Goal: Browse casually: Explore the website without a specific task or goal

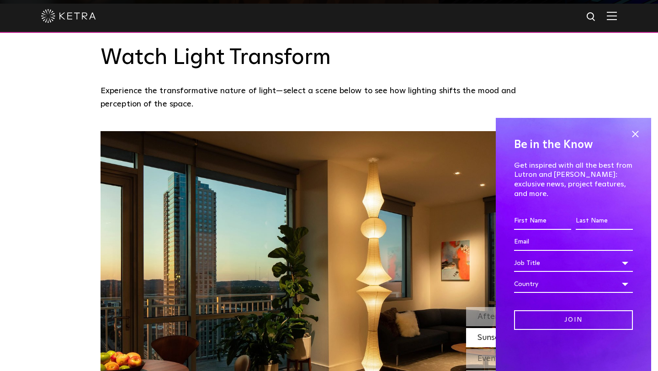
scroll to position [716, 0]
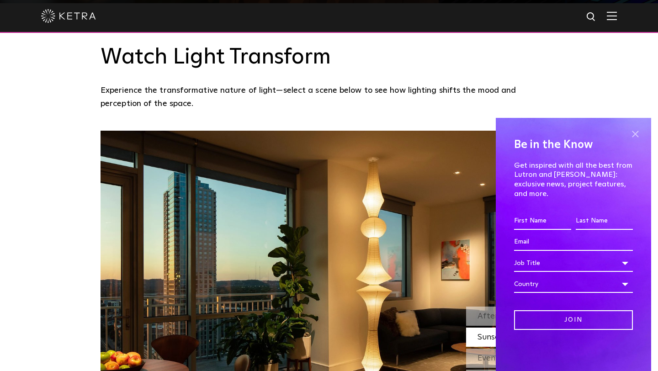
click at [635, 140] on span at bounding box center [636, 134] width 14 height 14
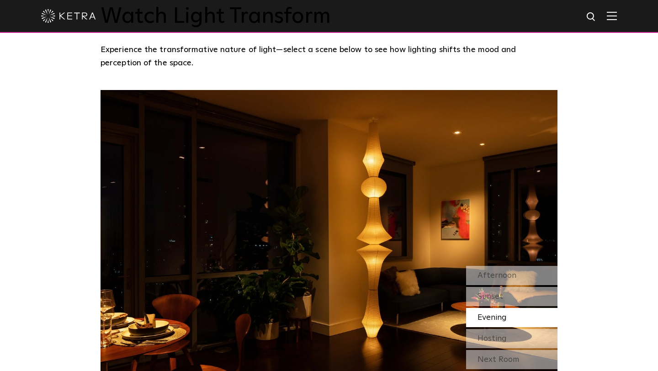
scroll to position [786, 0]
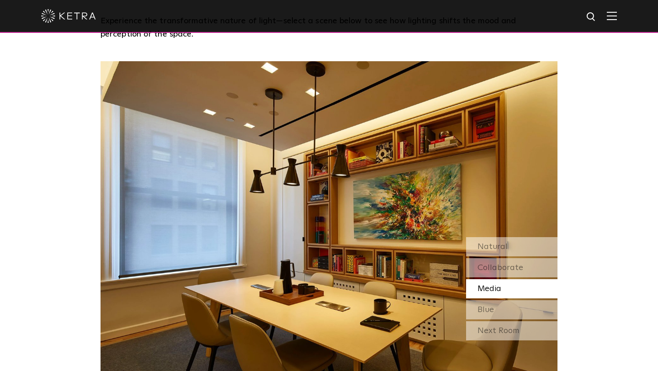
click at [510, 279] on div "Media" at bounding box center [511, 288] width 91 height 19
click at [493, 306] on span "Blue" at bounding box center [486, 310] width 16 height 8
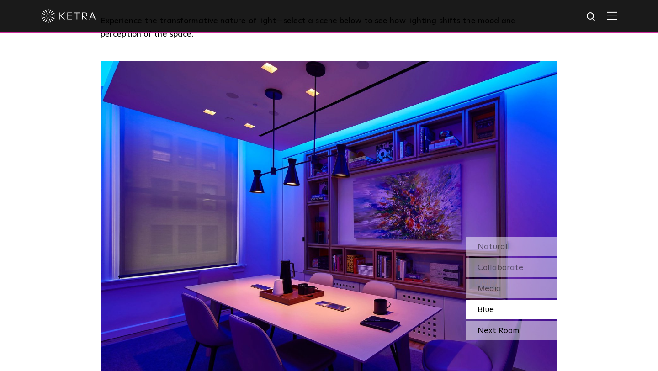
click at [492, 321] on div "Next Room" at bounding box center [511, 330] width 91 height 19
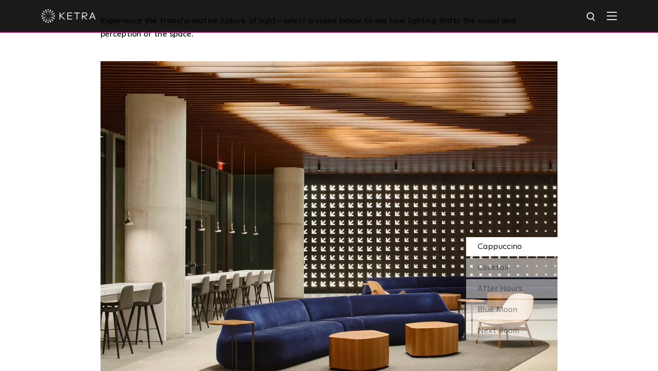
click at [510, 237] on div "Cappuccino Cocktail After Hours Blue Moon" at bounding box center [511, 278] width 91 height 82
click at [506, 264] on span "Cocktail" at bounding box center [493, 268] width 31 height 8
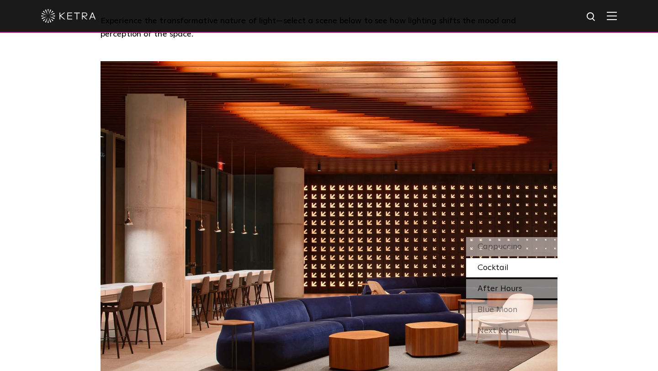
click at [504, 285] on span "After Hours" at bounding box center [500, 289] width 45 height 8
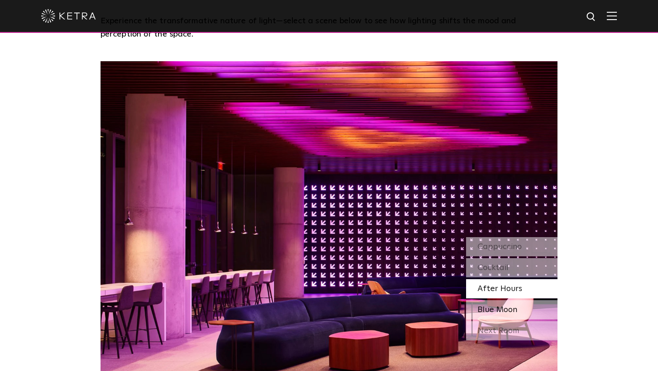
click at [502, 306] on span "Blue Moon" at bounding box center [498, 310] width 40 height 8
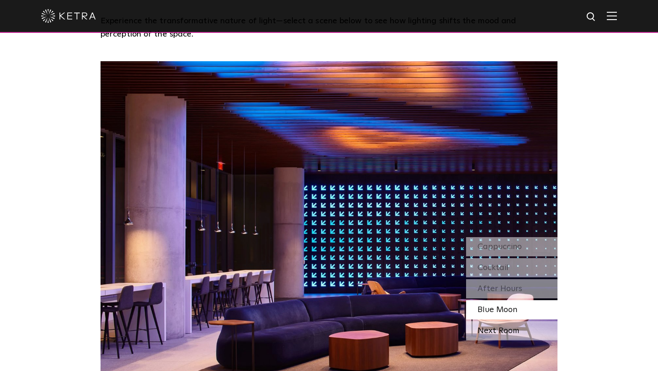
click at [502, 321] on div "Next Room" at bounding box center [511, 330] width 91 height 19
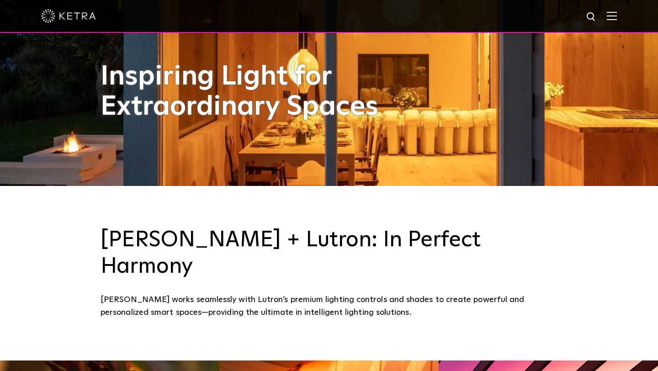
scroll to position [343, 0]
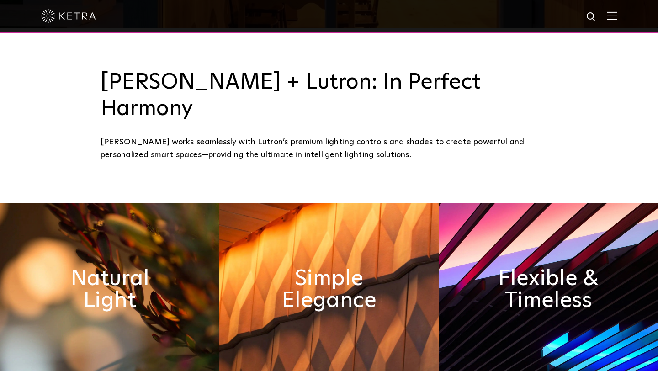
click at [94, 291] on img at bounding box center [109, 290] width 219 height 174
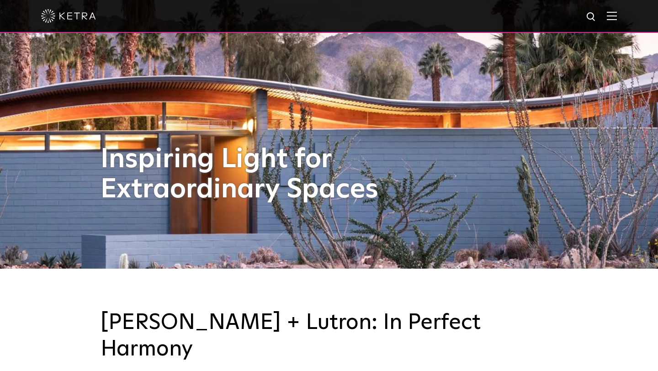
scroll to position [0, 0]
